Goal: Information Seeking & Learning: Learn about a topic

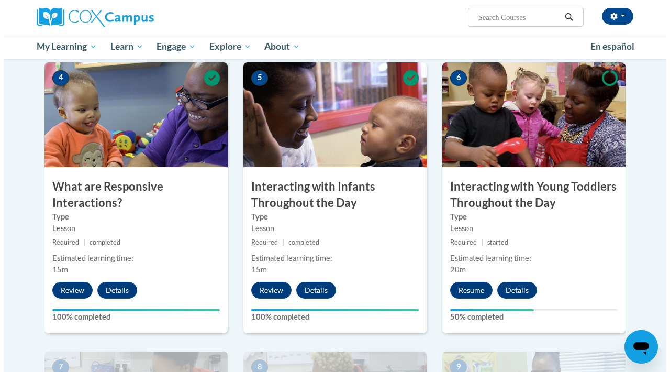
scroll to position [543, 0]
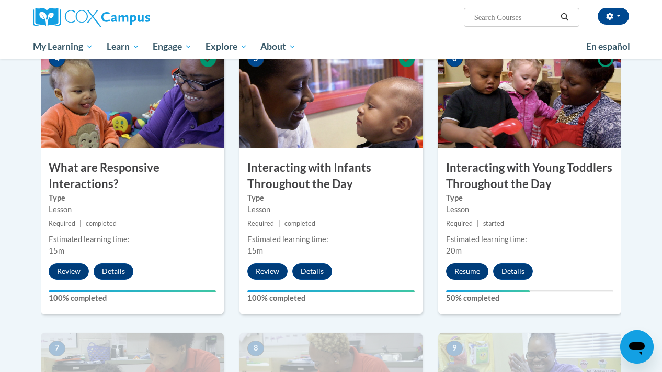
click at [469, 265] on button "Resume" at bounding box center [467, 271] width 42 height 17
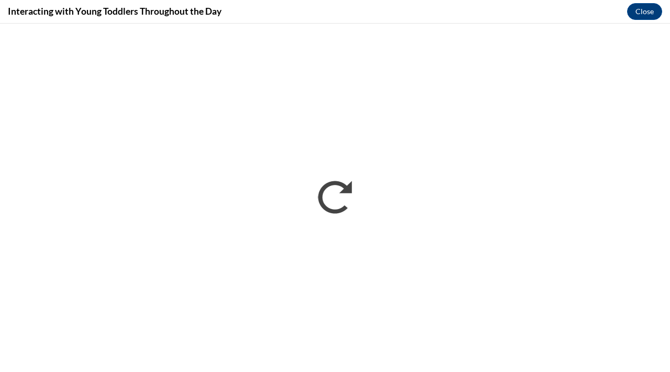
scroll to position [0, 0]
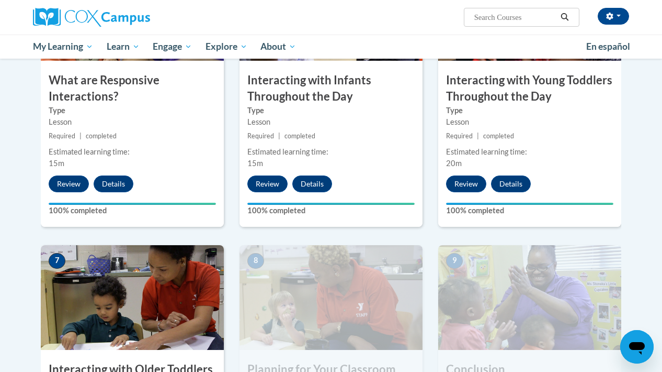
scroll to position [701, 0]
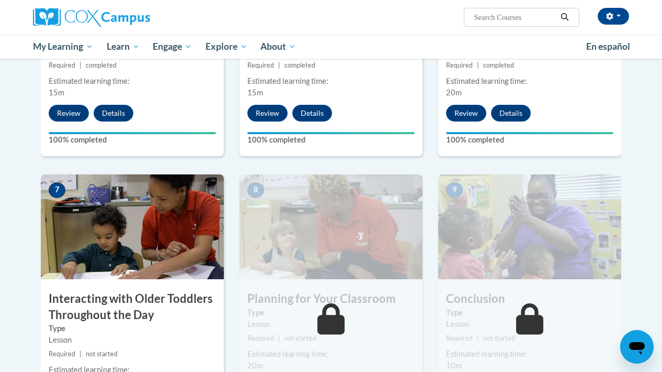
click at [120, 306] on h3 "Interacting with Older Toddlers Throughout the Day" at bounding box center [132, 306] width 183 height 32
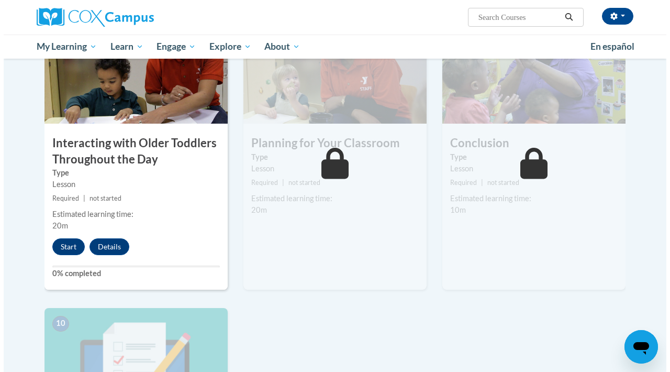
scroll to position [854, 0]
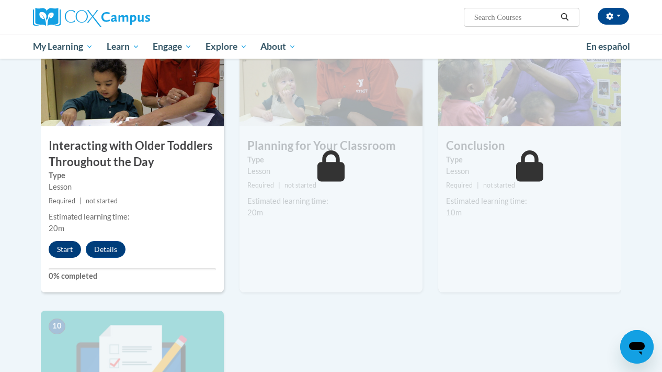
click at [70, 247] on button "Start" at bounding box center [65, 249] width 32 height 17
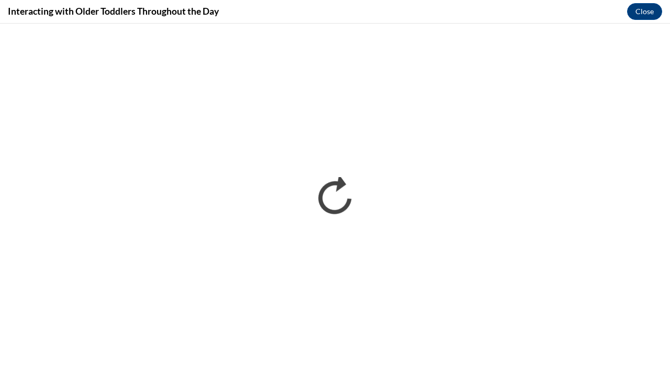
scroll to position [0, 0]
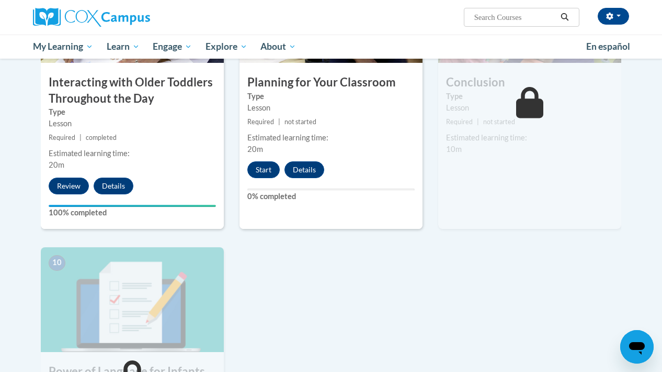
scroll to position [936, 0]
